Goal: Information Seeking & Learning: Learn about a topic

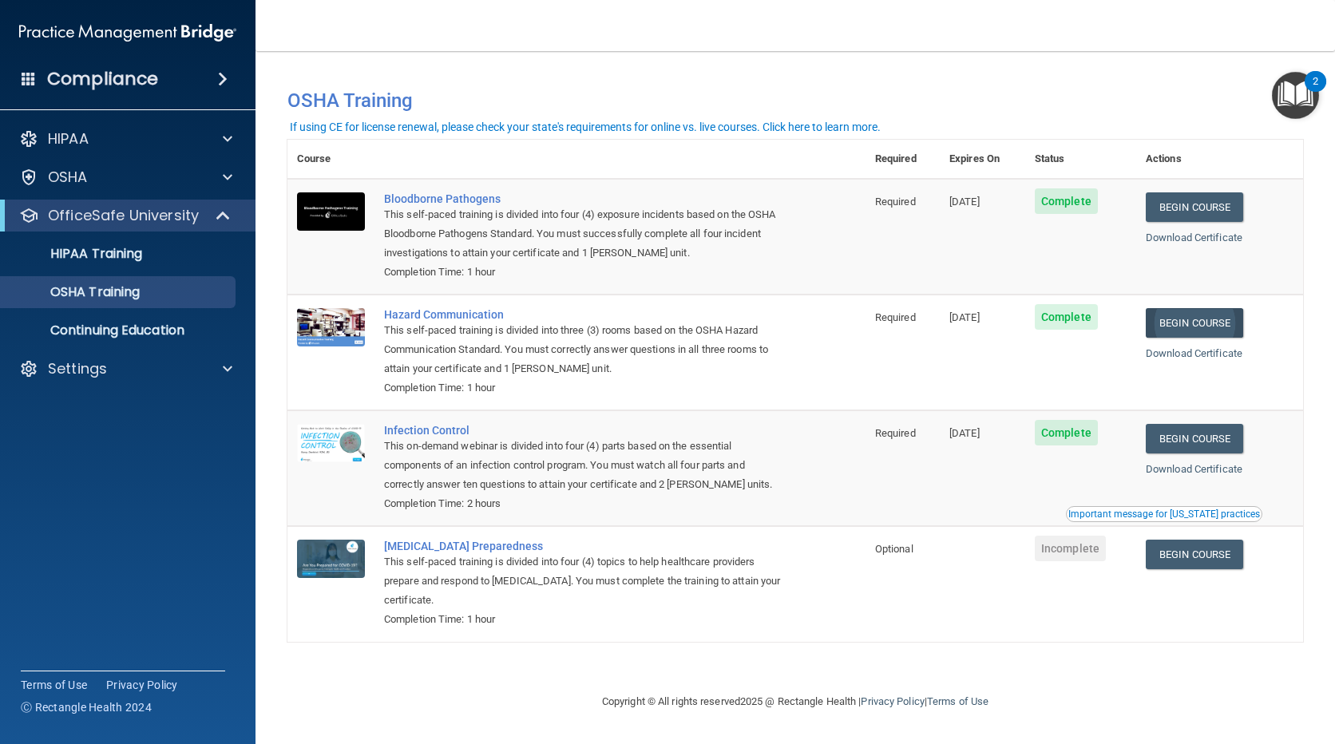
click at [1215, 325] on link "Begin Course" at bounding box center [1194, 323] width 97 height 30
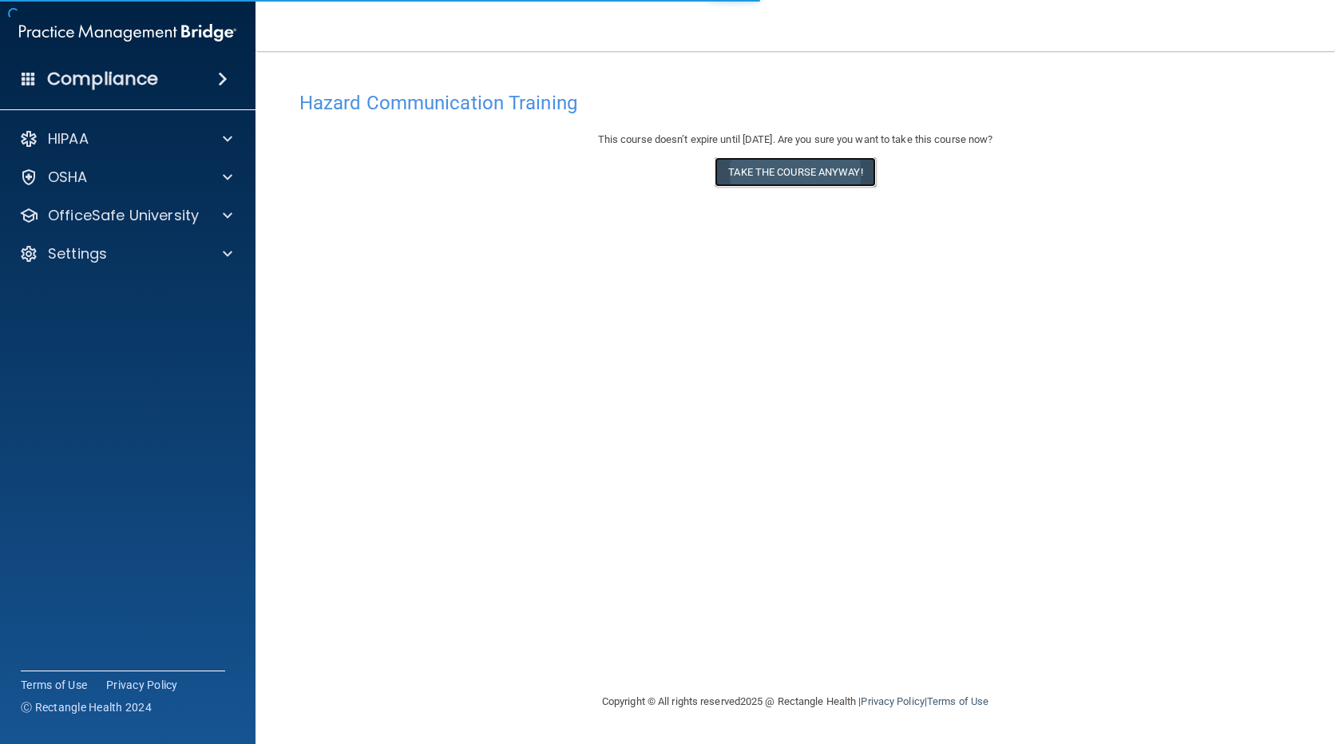
click at [805, 167] on button "Take the course anyway!" at bounding box center [795, 172] width 160 height 30
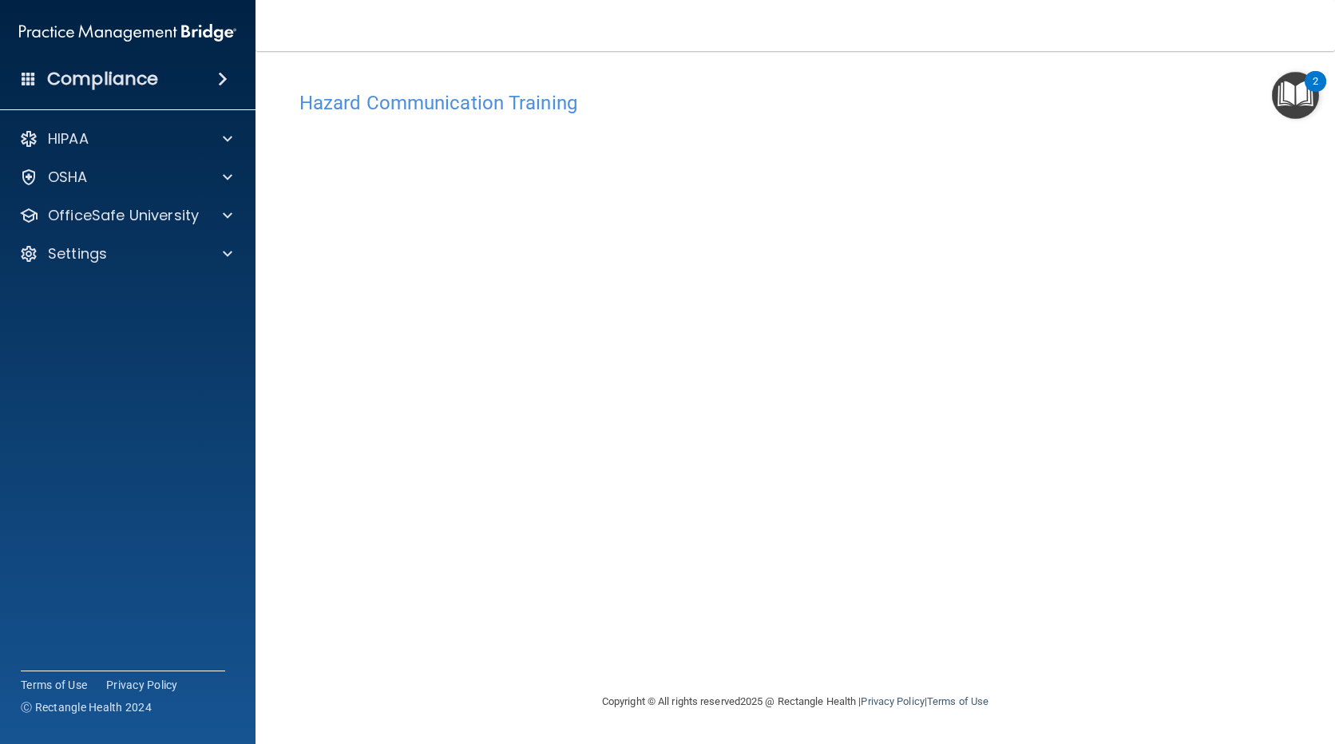
click at [1250, 180] on div "Hazard Communication Training This course doesn’t expire until 04/01/2026. Are …" at bounding box center [795, 387] width 1016 height 609
click at [93, 212] on p "OfficeSafe University" at bounding box center [123, 215] width 151 height 19
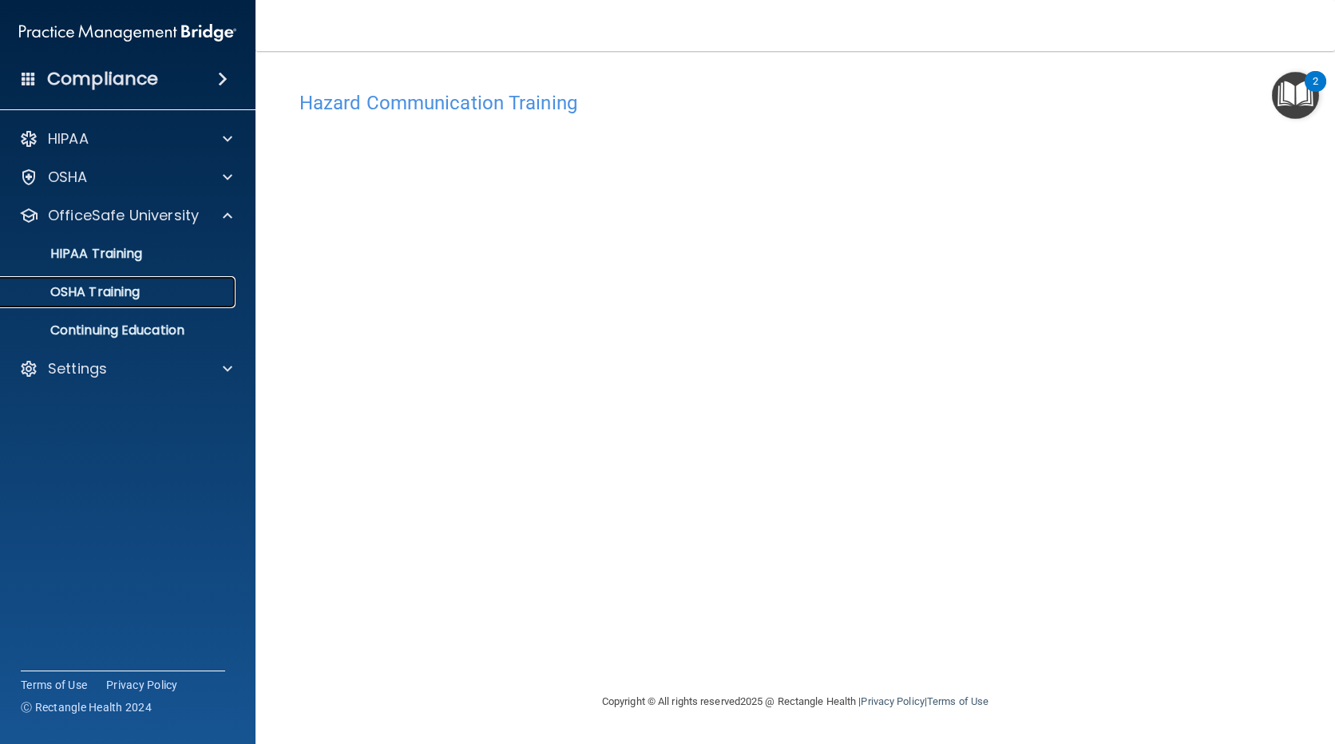
click at [100, 286] on p "OSHA Training" at bounding box center [74, 292] width 129 height 16
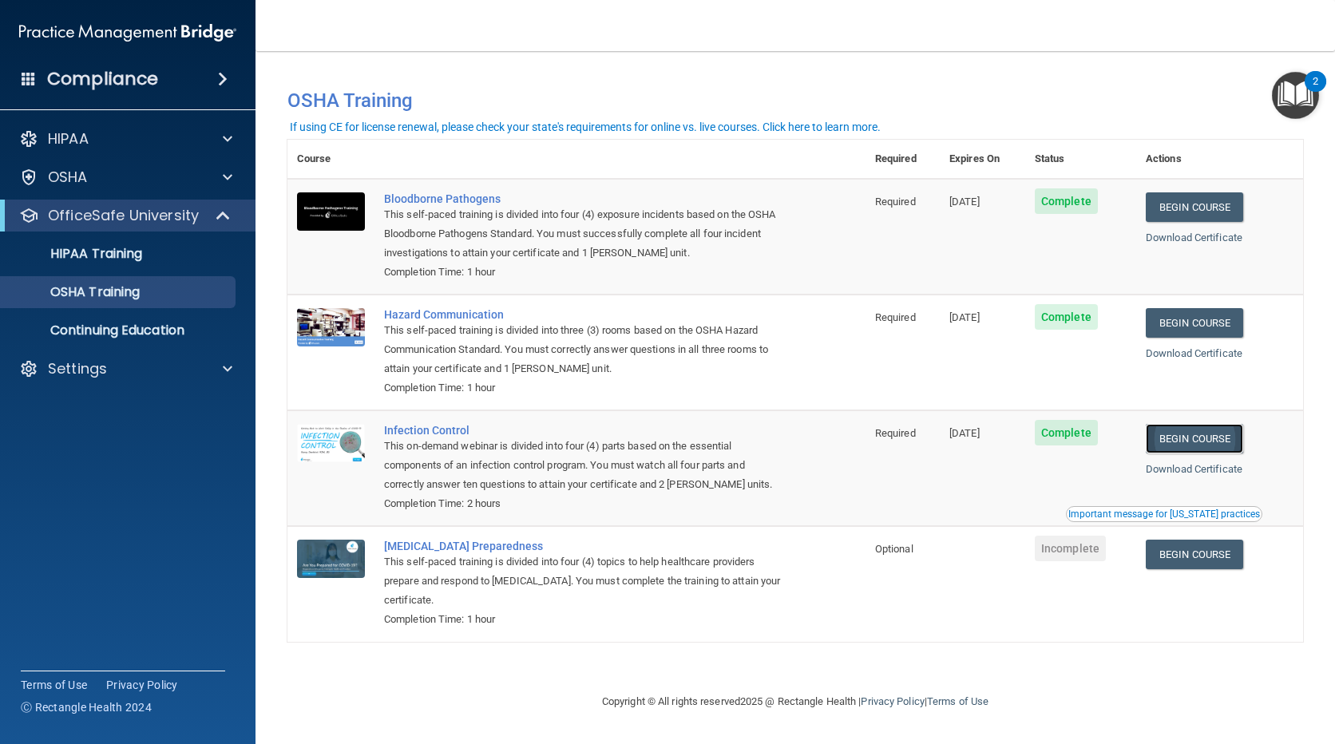
click at [1207, 437] on link "Begin Course" at bounding box center [1194, 439] width 97 height 30
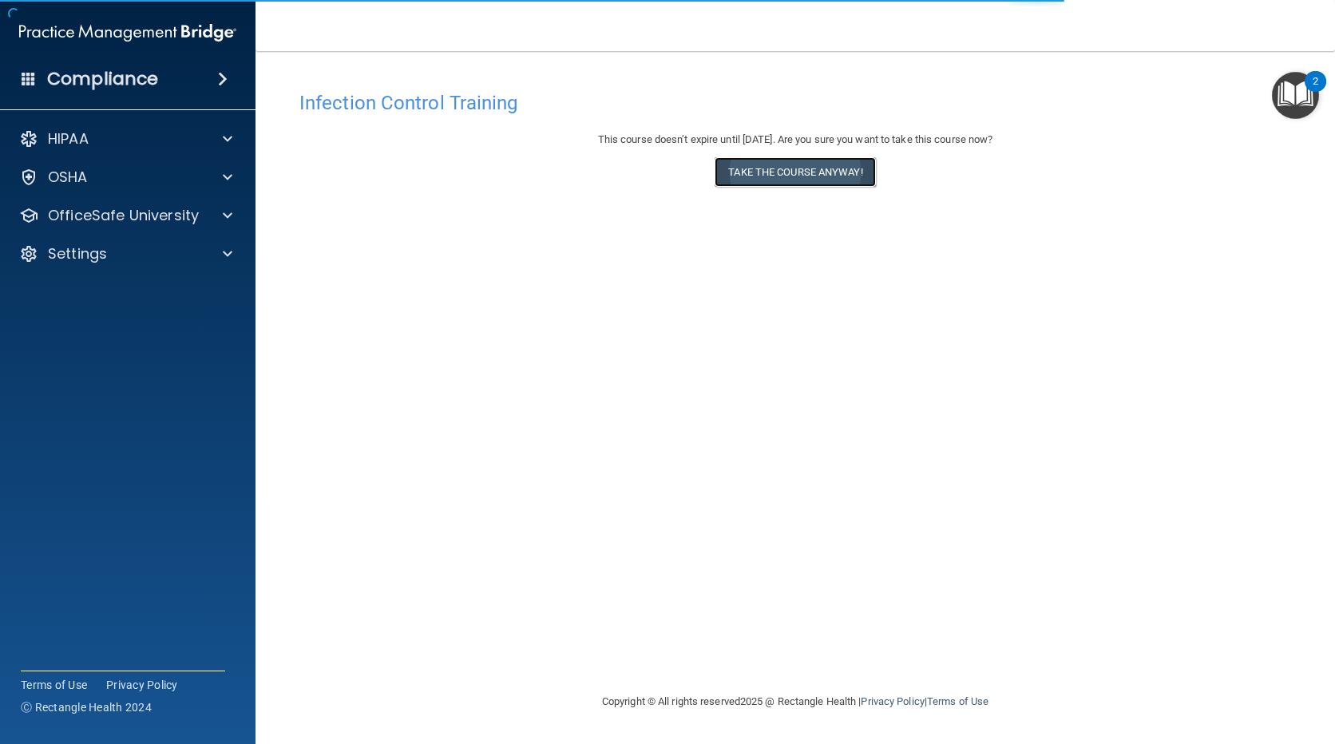
click at [794, 169] on button "Take the course anyway!" at bounding box center [795, 172] width 160 height 30
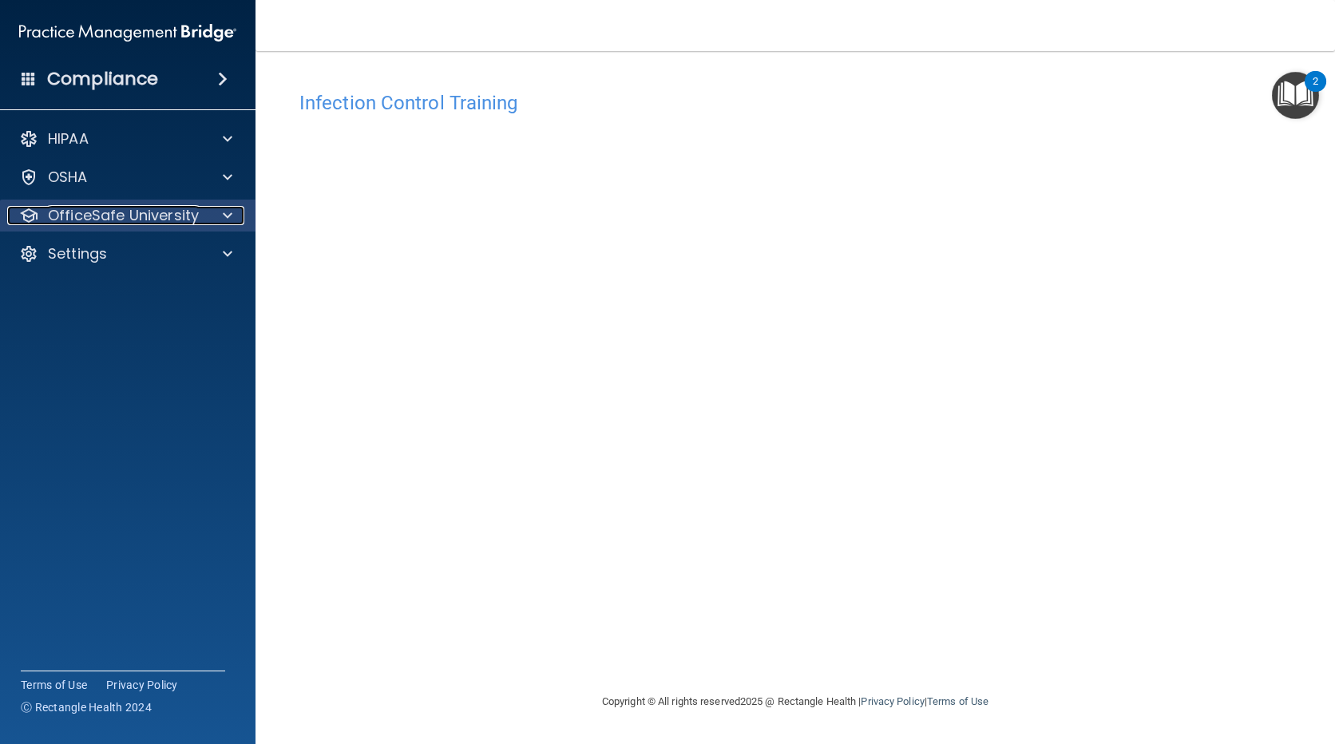
click at [83, 216] on p "OfficeSafe University" at bounding box center [123, 215] width 151 height 19
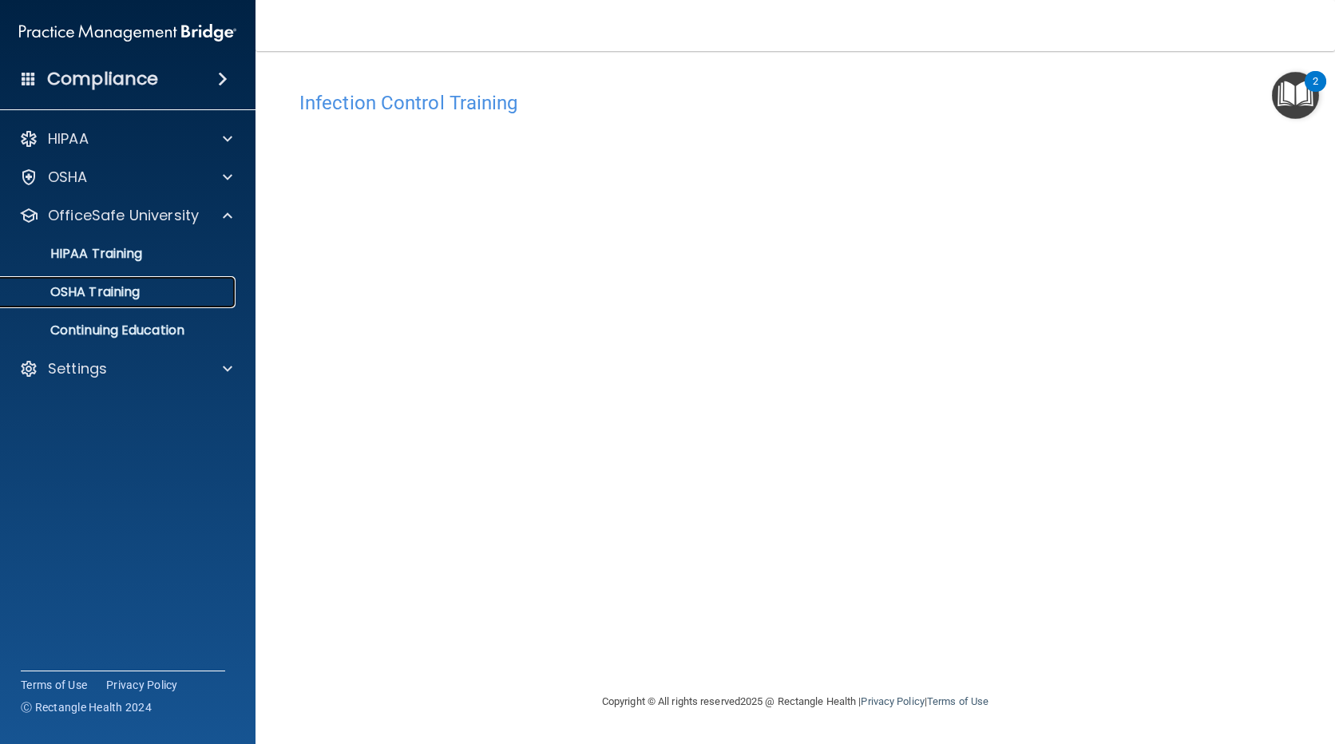
click at [83, 295] on p "OSHA Training" at bounding box center [74, 292] width 129 height 16
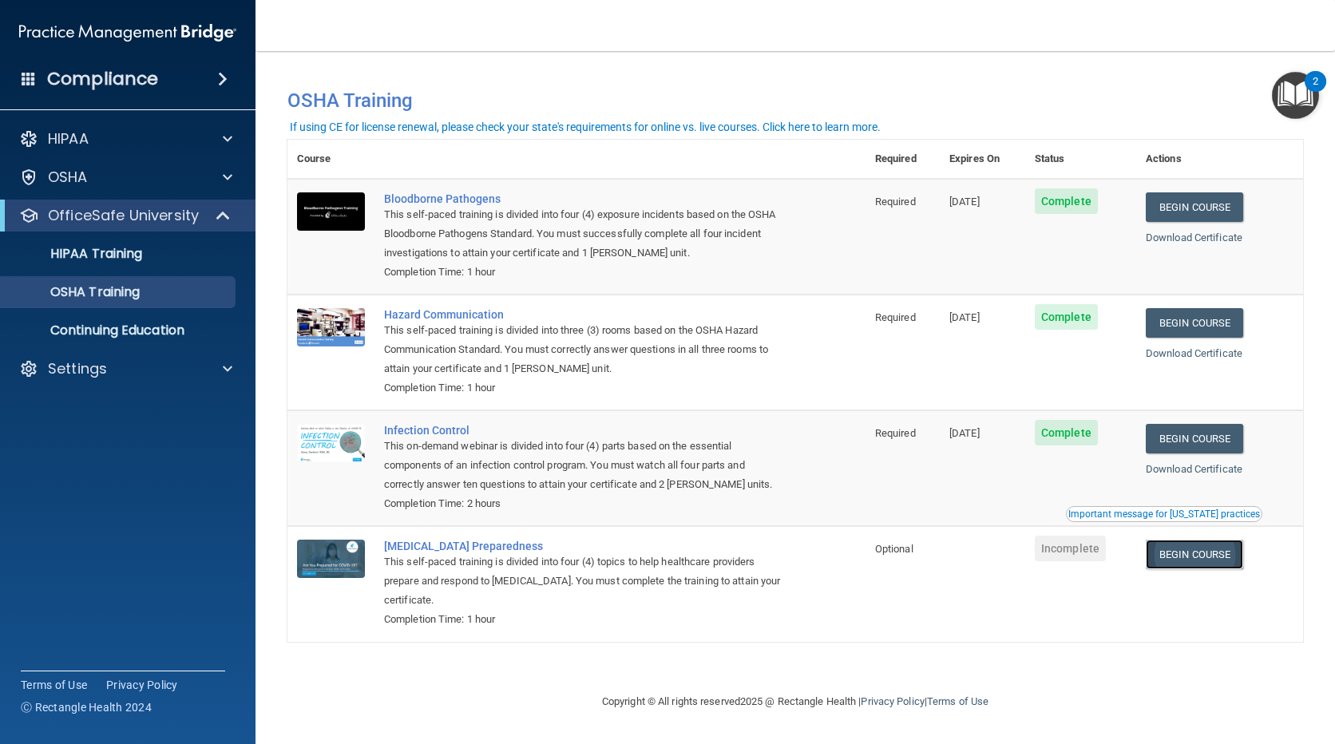
click at [1207, 560] on link "Begin Course" at bounding box center [1194, 555] width 97 height 30
